Goal: Find specific page/section: Find specific page/section

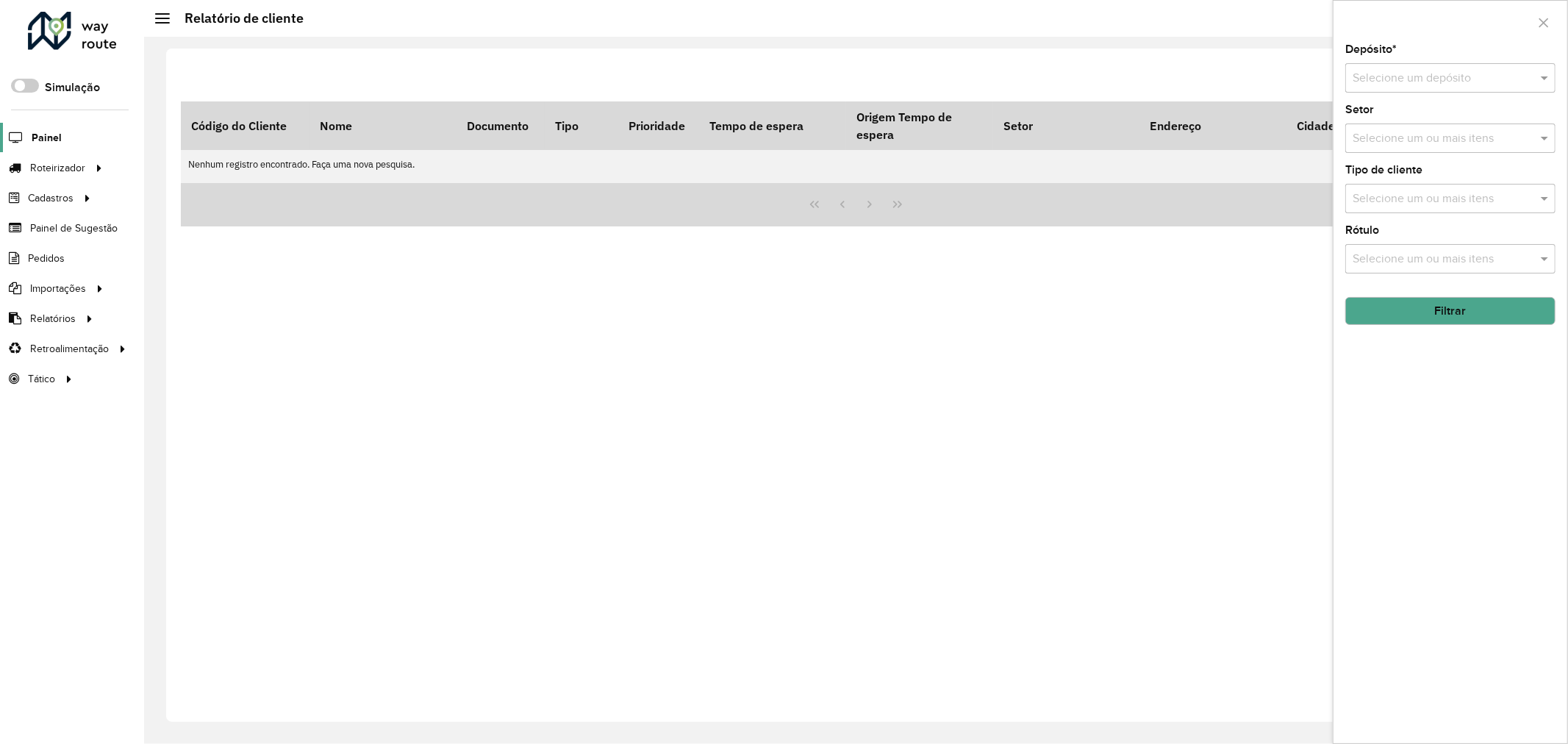
click at [50, 138] on span "Painel" at bounding box center [46, 138] width 30 height 15
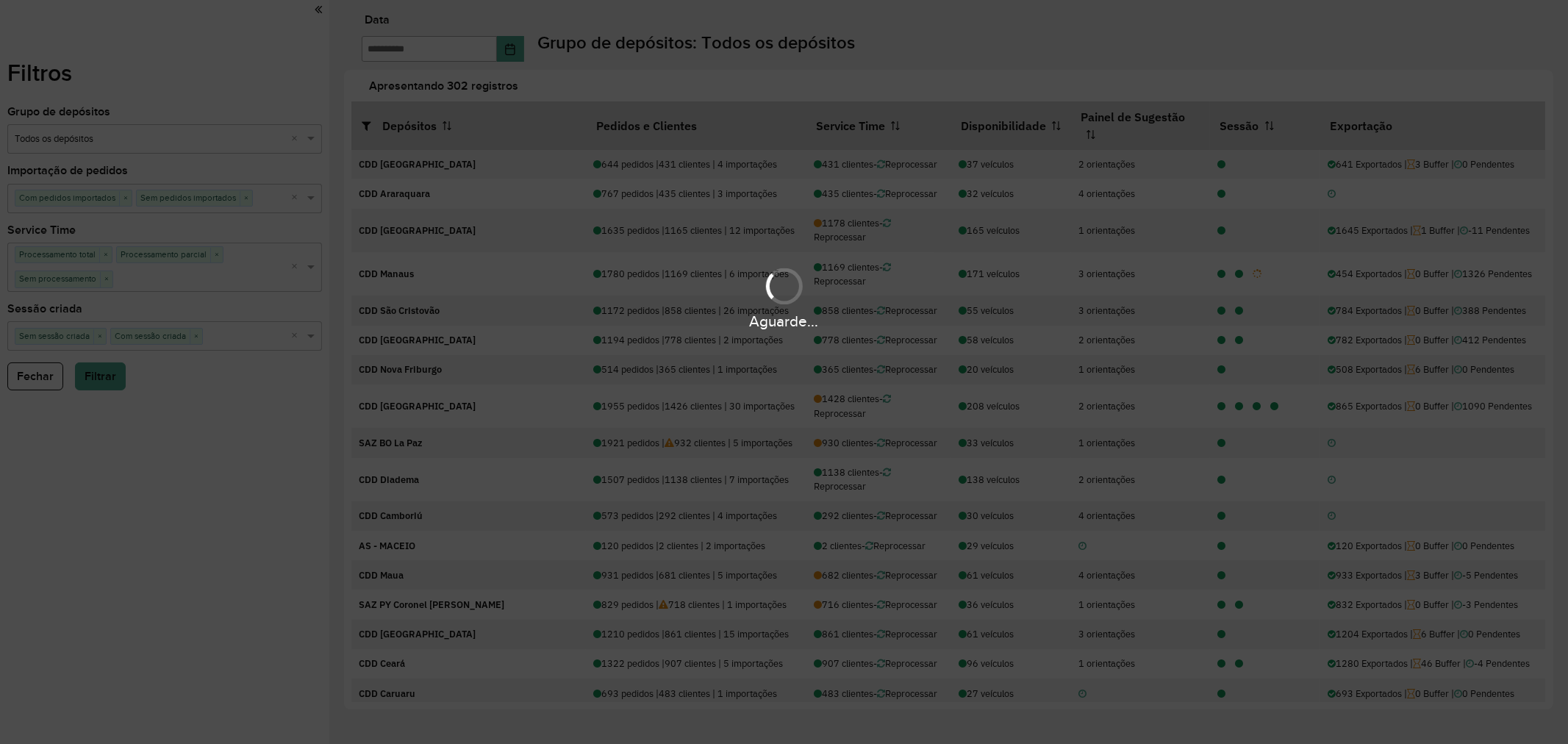
type input "**********"
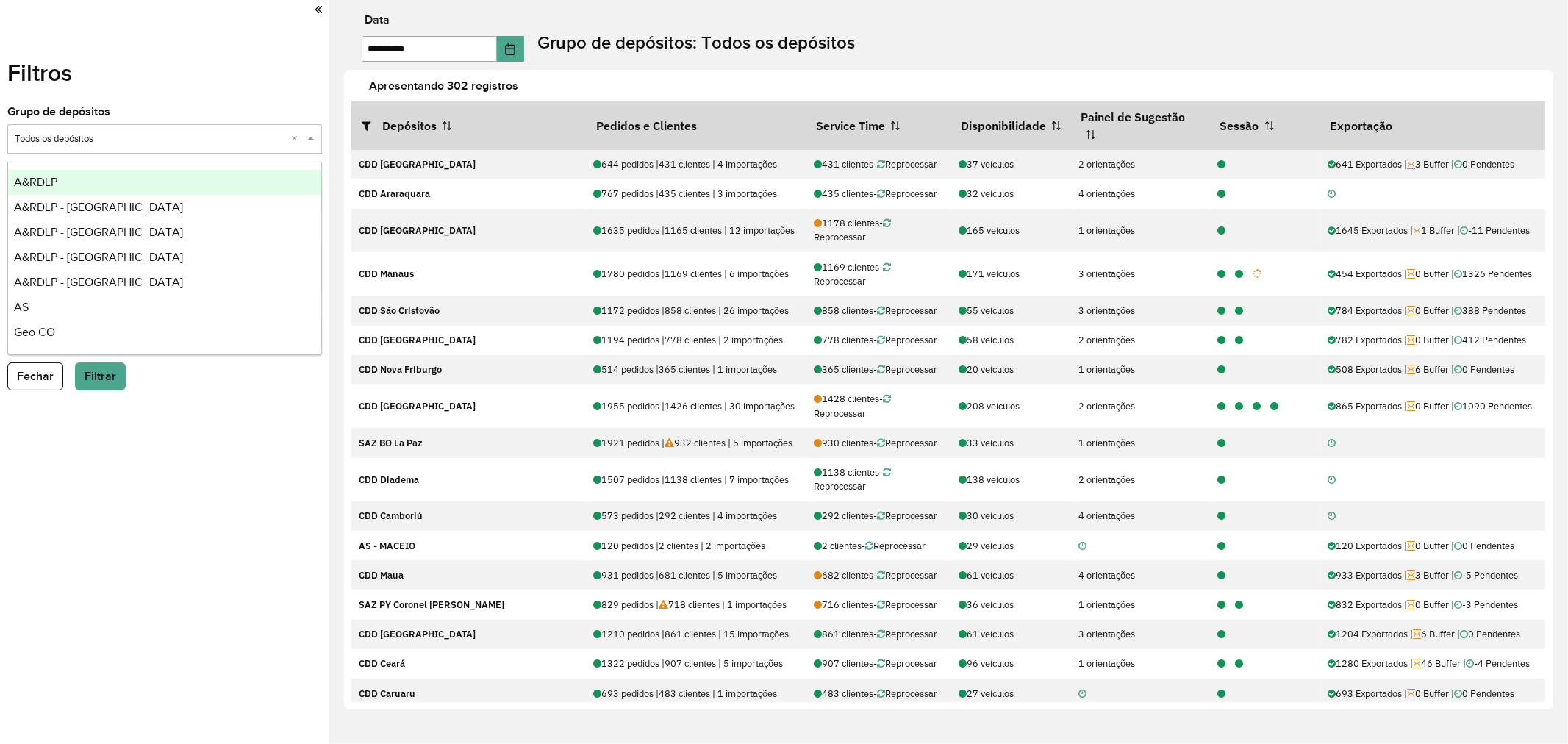
click at [118, 141] on input "text" at bounding box center [150, 140] width 271 height 14
click at [194, 68] on div "Filtros Grupo de depósitos Selecione um grupo × Todos os depósitos × Importação…" at bounding box center [165, 372] width 330 height 744
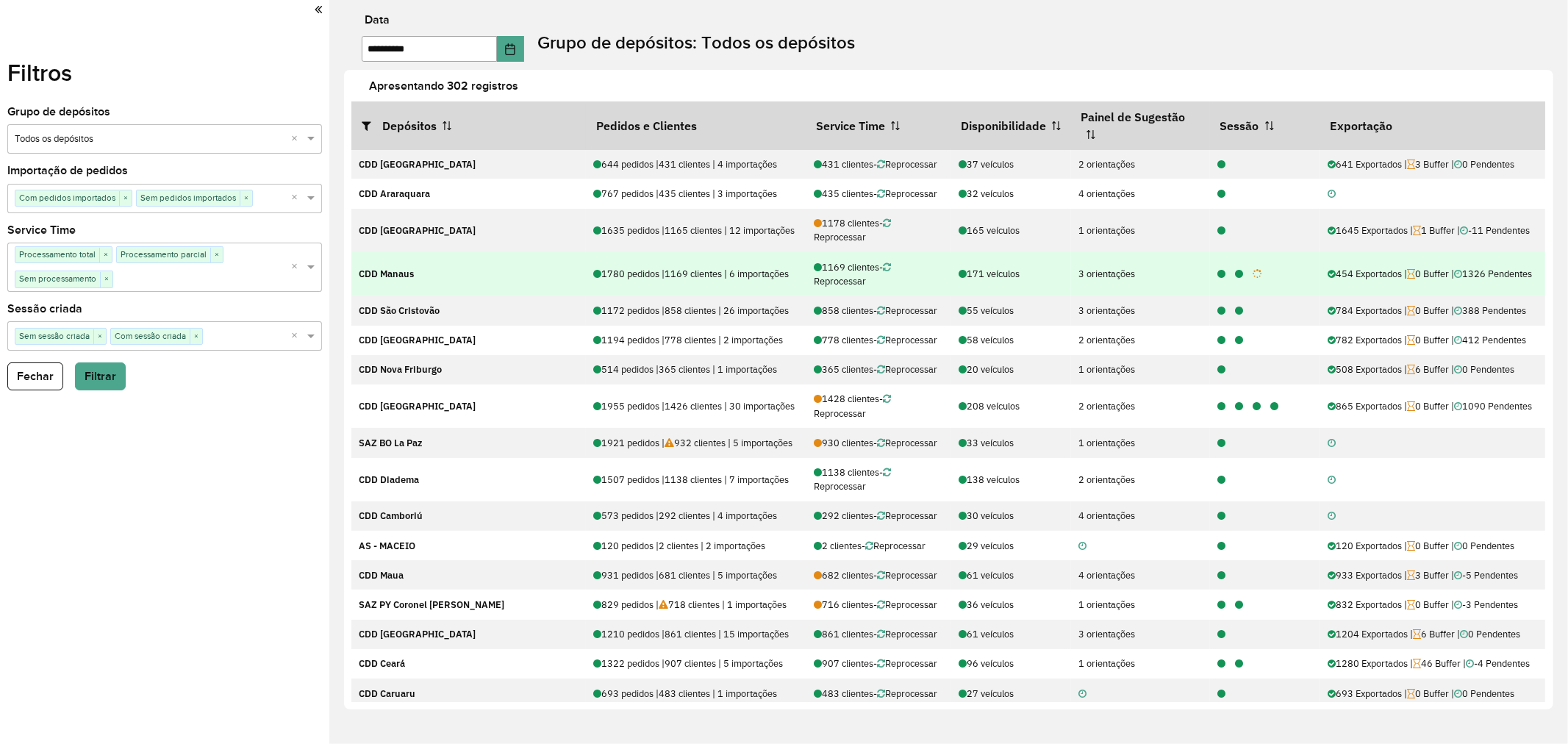
scroll to position [3423, 0]
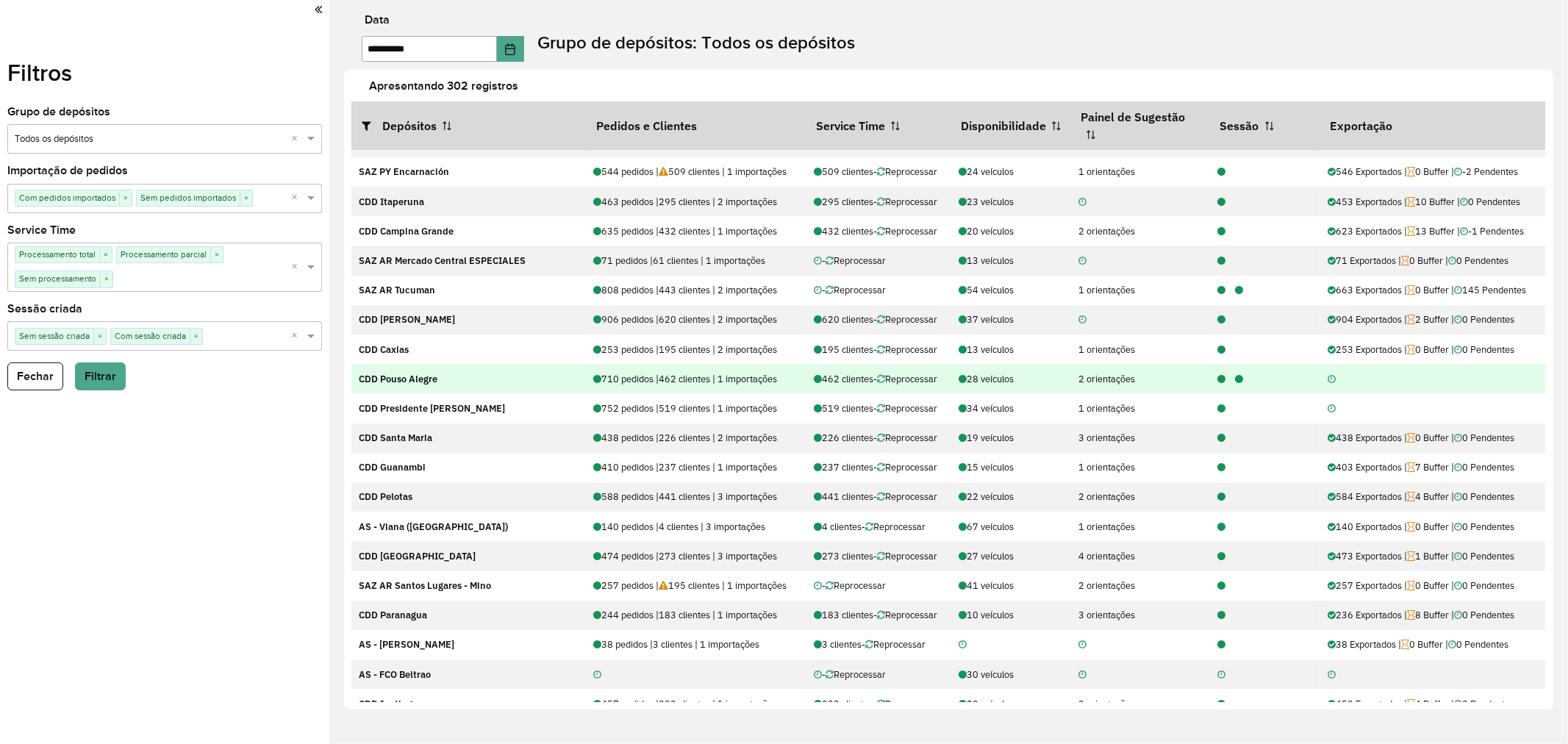
click at [1217, 384] on icon at bounding box center [1221, 380] width 8 height 10
click at [1235, 384] on icon at bounding box center [1239, 380] width 8 height 10
